Goal: Navigation & Orientation: Find specific page/section

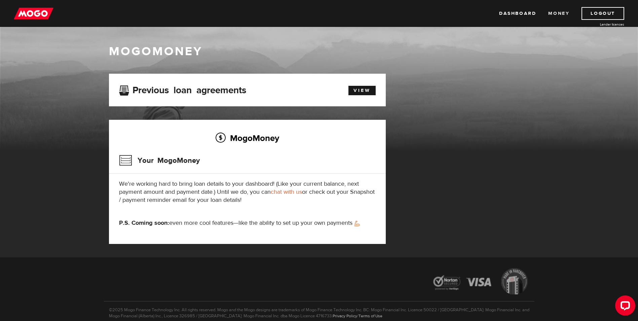
click at [558, 16] on link "Money" at bounding box center [558, 13] width 21 height 13
